Goal: Information Seeking & Learning: Learn about a topic

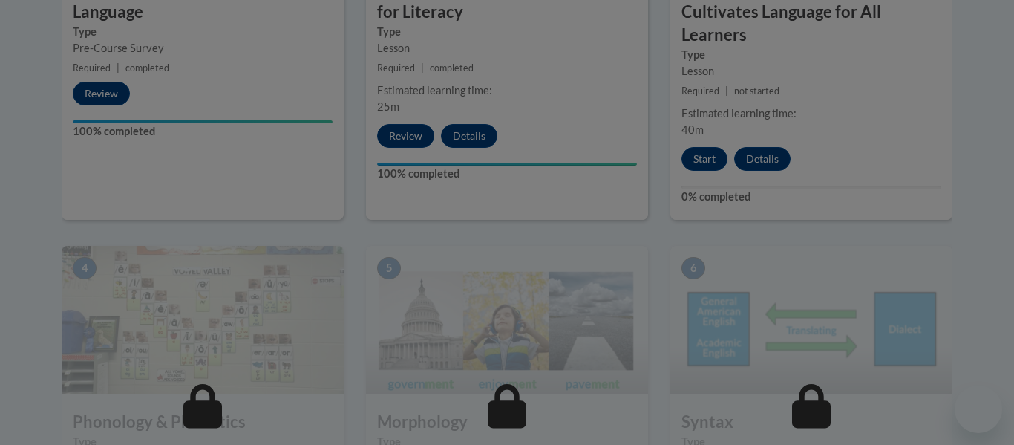
scroll to position [575, 0]
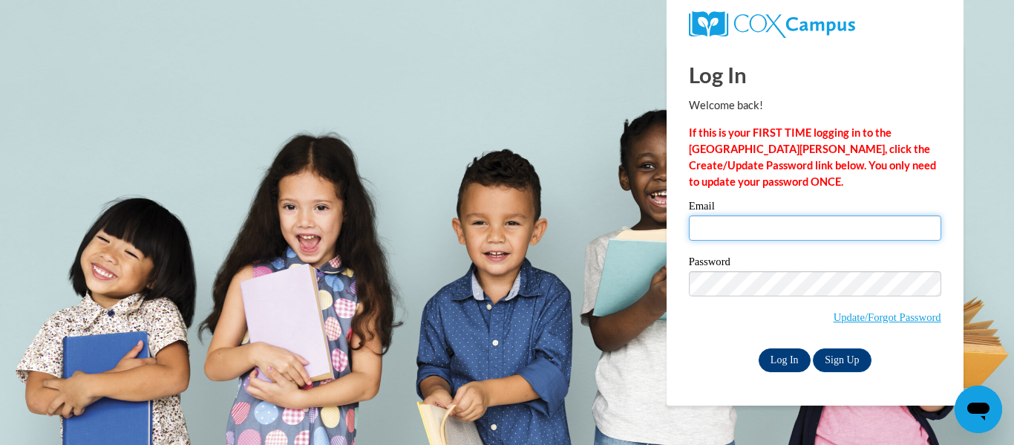
type input "sneubel@cps.edu"
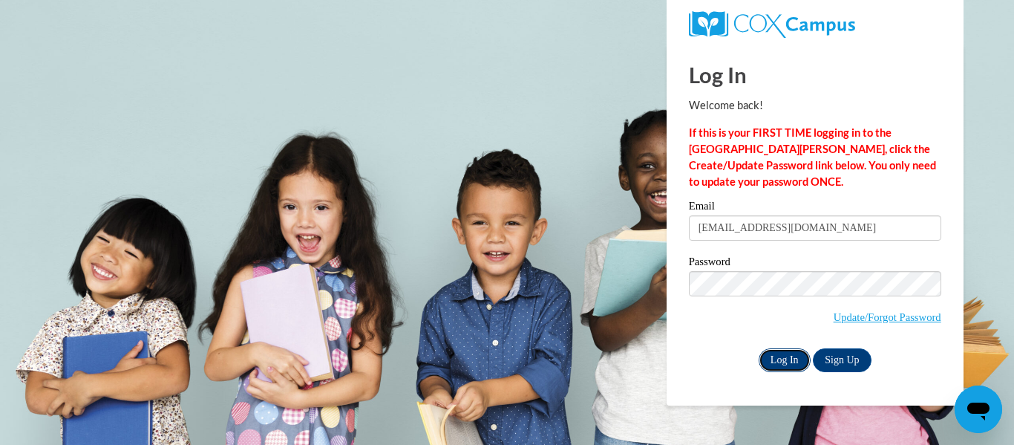
click at [770, 359] on input "Log In" at bounding box center [785, 360] width 52 height 24
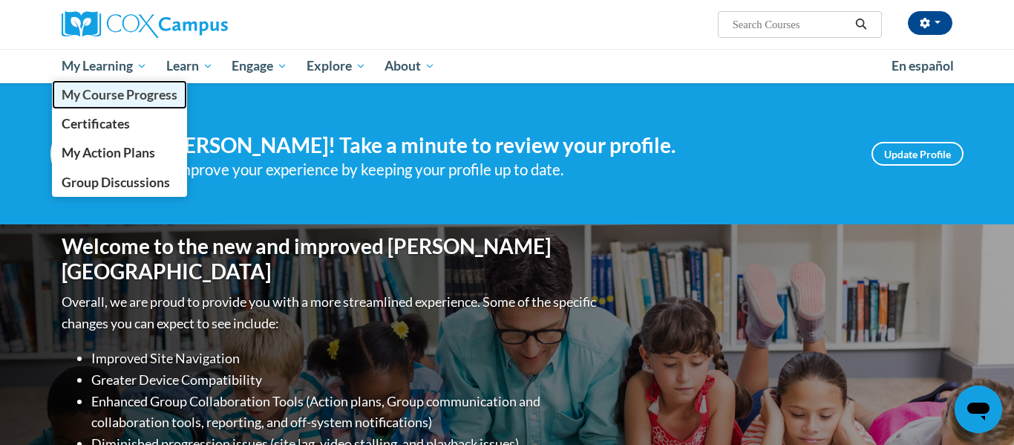
click at [108, 82] on link "My Course Progress" at bounding box center [119, 94] width 135 height 29
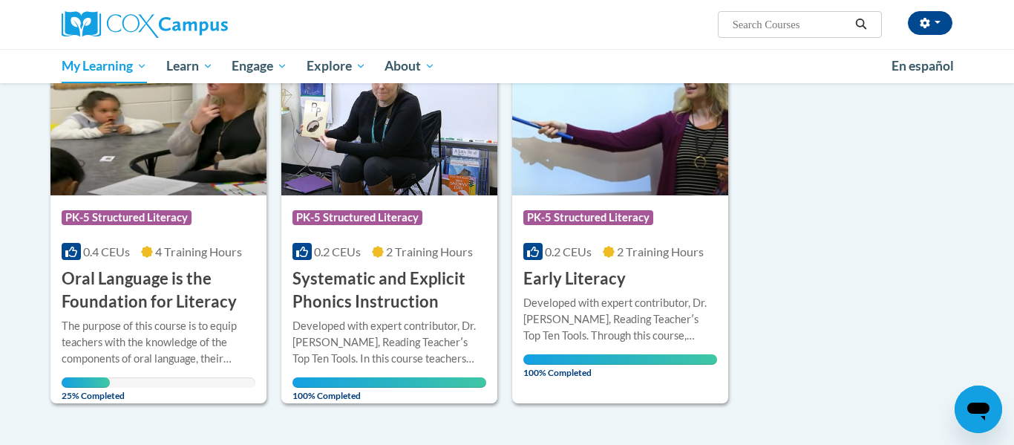
scroll to position [230, 0]
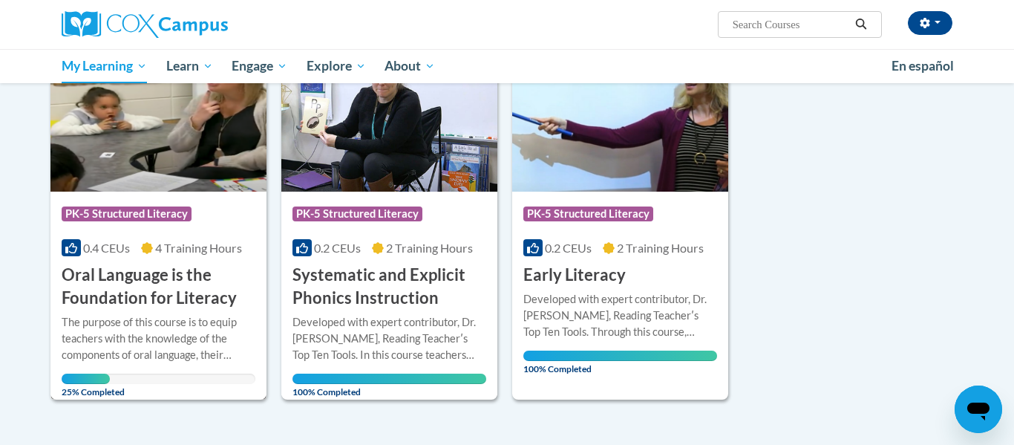
click at [198, 316] on div "The purpose of this course is to equip teachers with the knowledge of the compo…" at bounding box center [159, 338] width 194 height 49
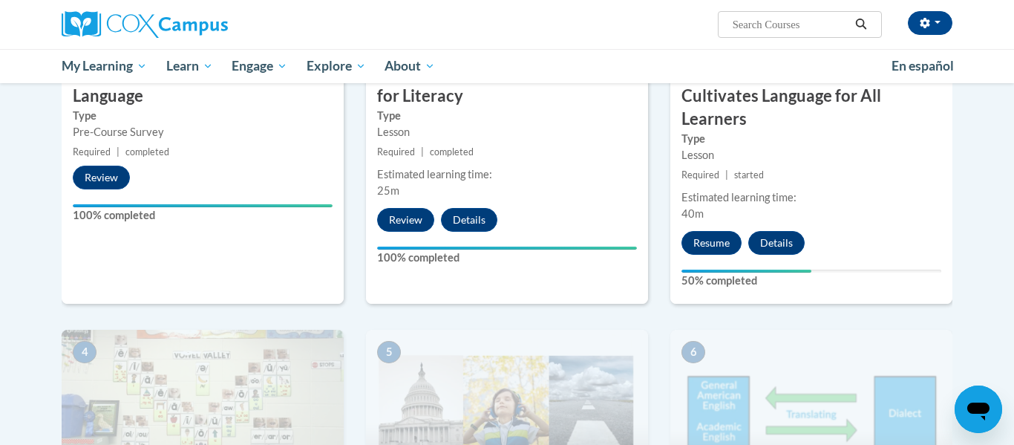
scroll to position [492, 0]
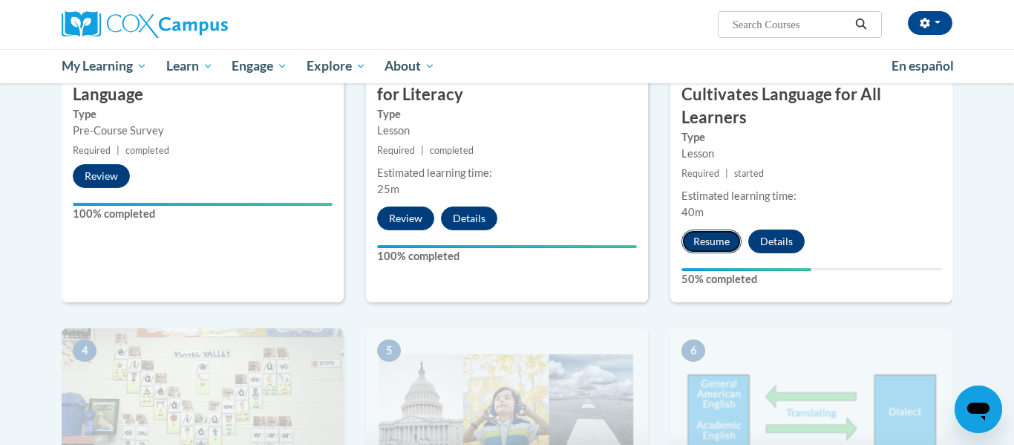
click at [707, 241] on button "Resume" at bounding box center [712, 241] width 60 height 24
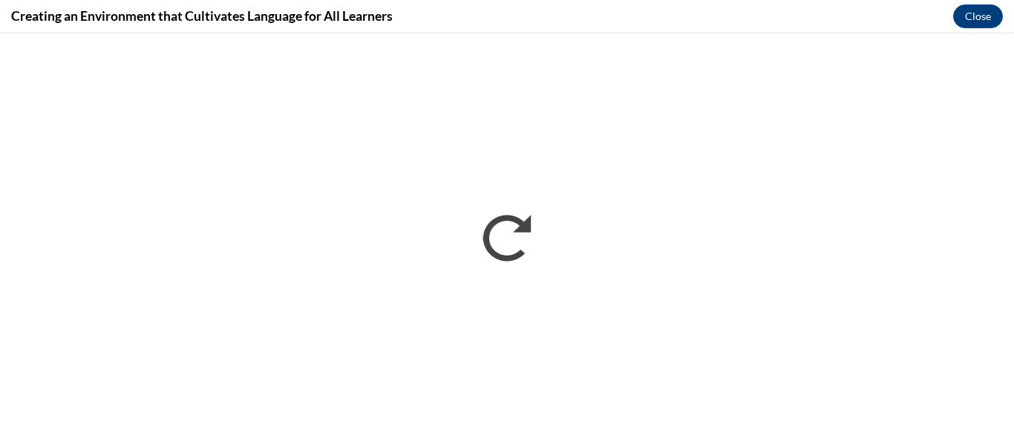
scroll to position [0, 0]
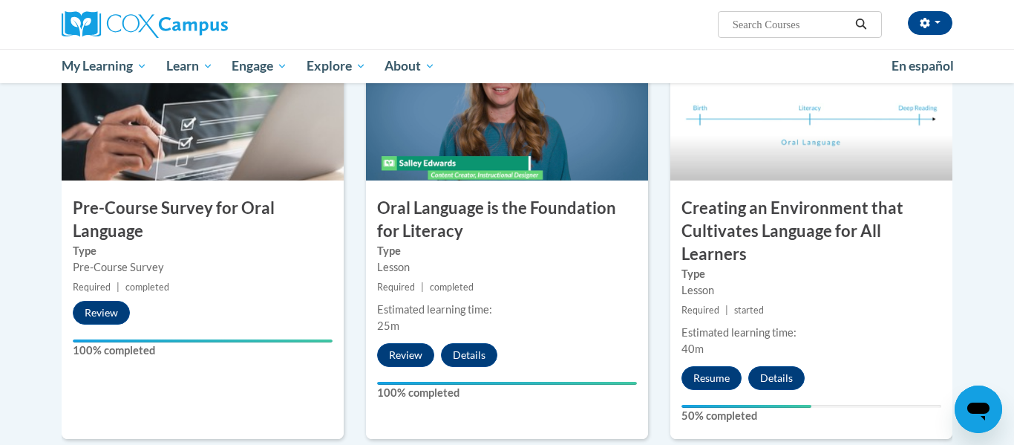
scroll to position [358, 0]
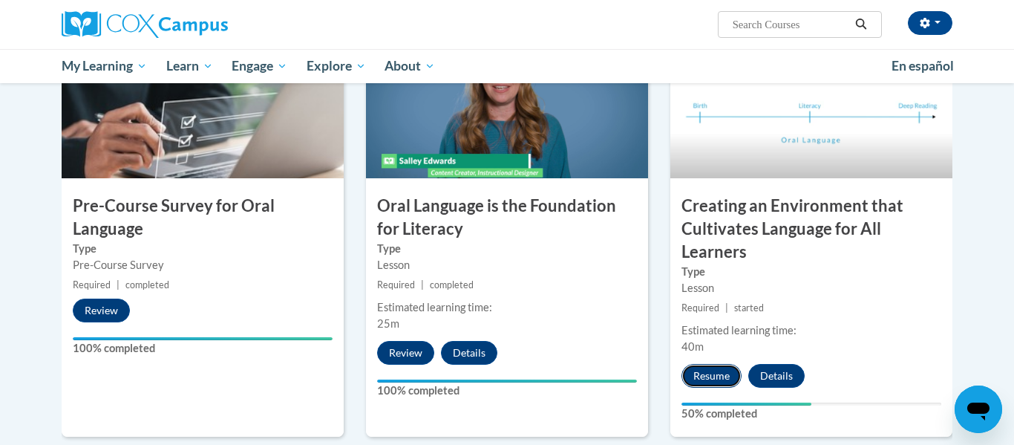
click at [708, 371] on button "Resume" at bounding box center [712, 376] width 60 height 24
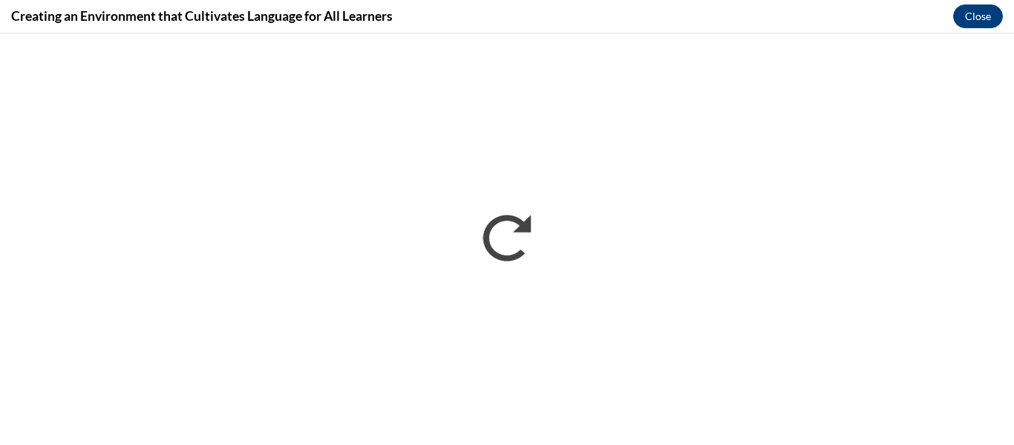
scroll to position [0, 0]
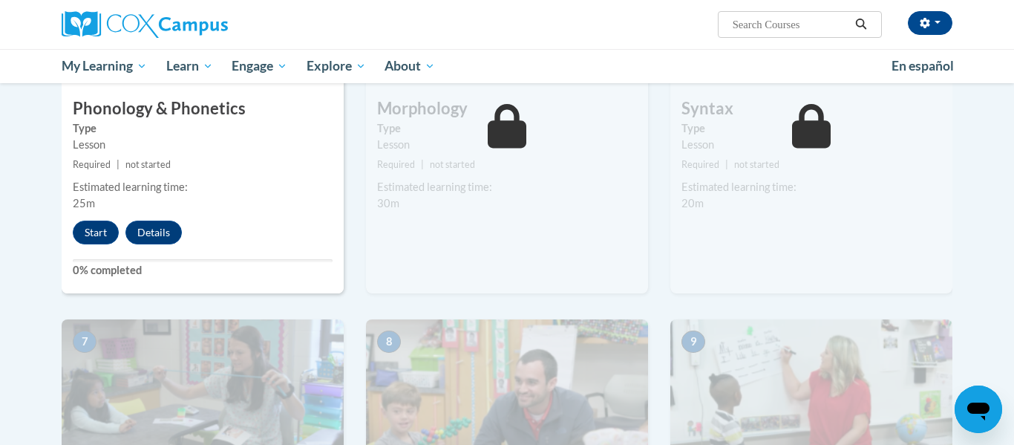
scroll to position [895, 0]
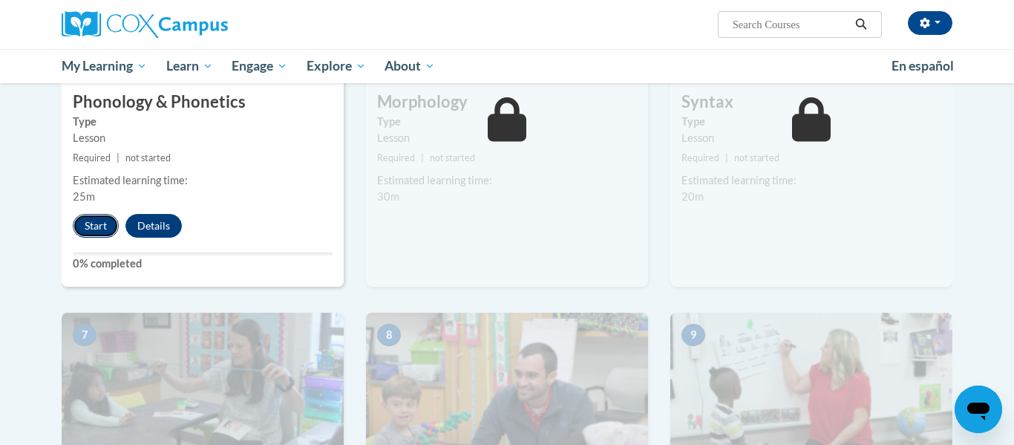
click at [88, 223] on button "Start" at bounding box center [96, 226] width 46 height 24
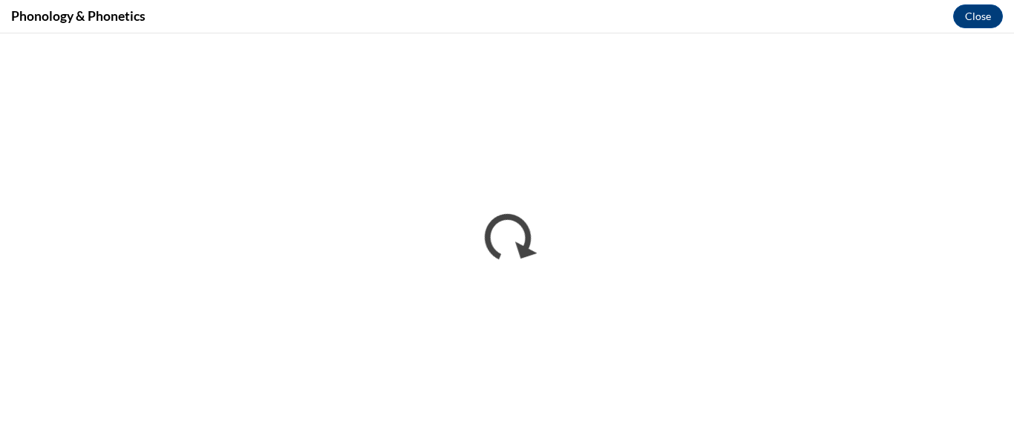
scroll to position [0, 0]
